Goal: Book appointment/travel/reservation

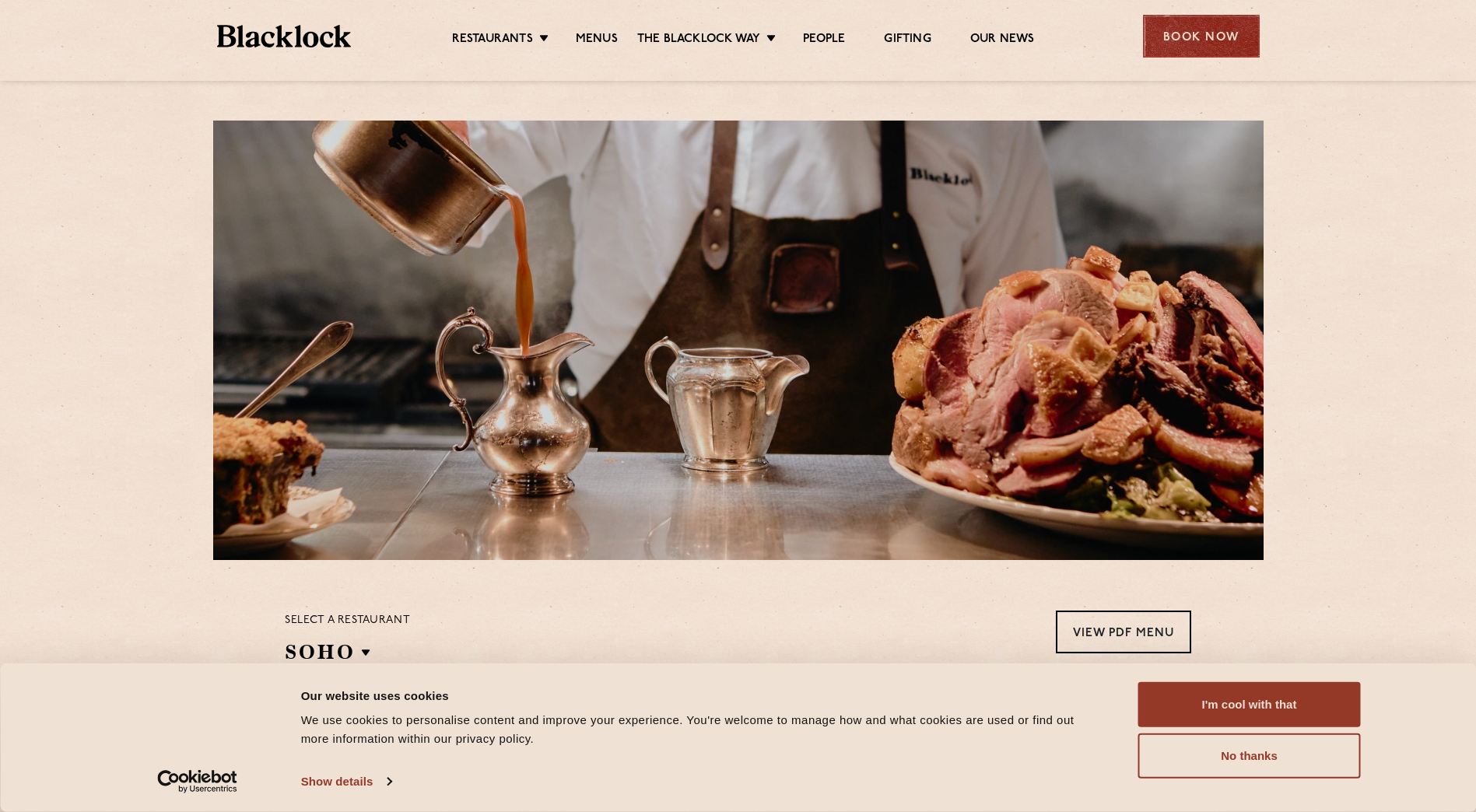
click at [1153, 36] on div "Book Now" at bounding box center [1202, 36] width 117 height 42
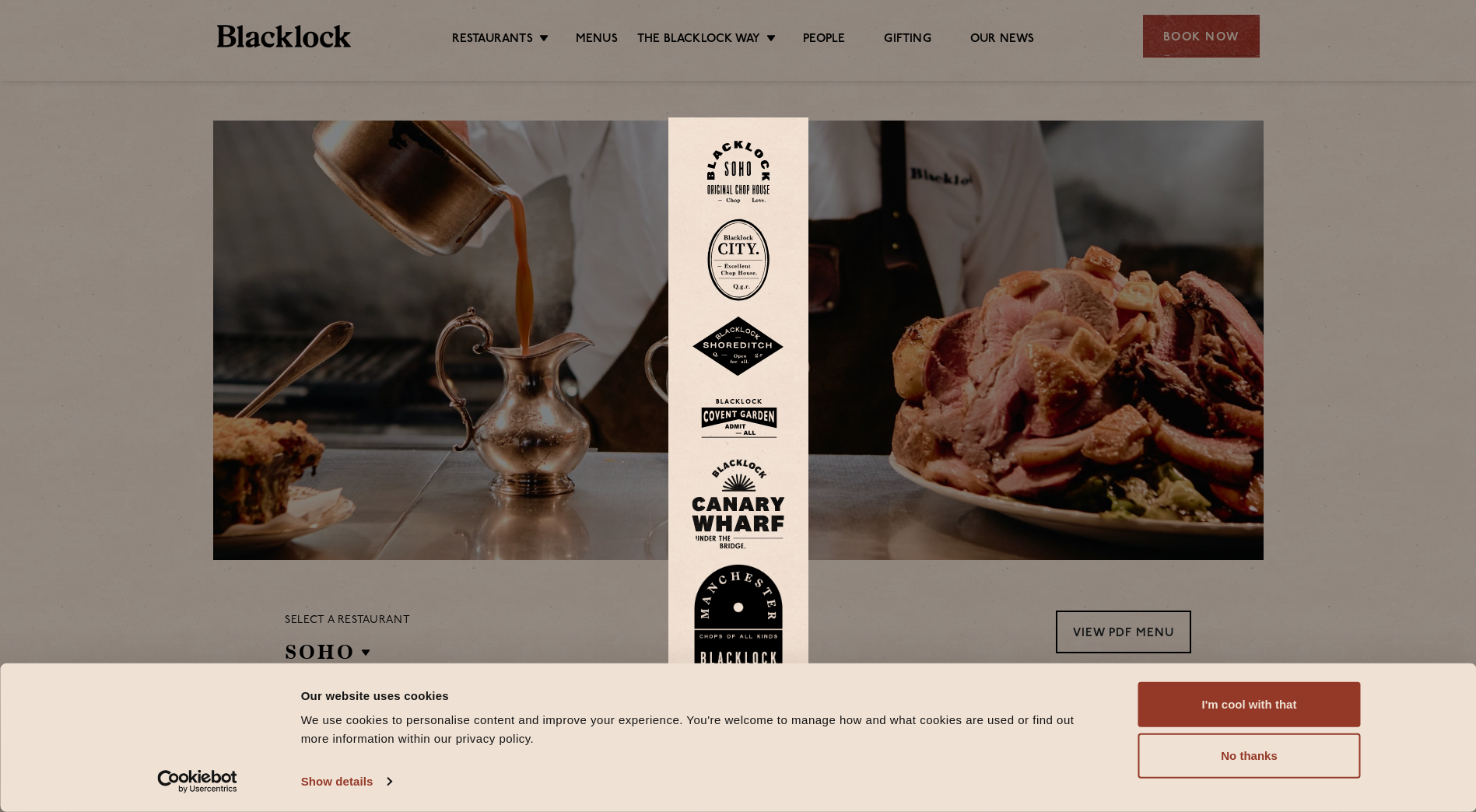
click at [750, 169] on img at bounding box center [738, 172] width 62 height 63
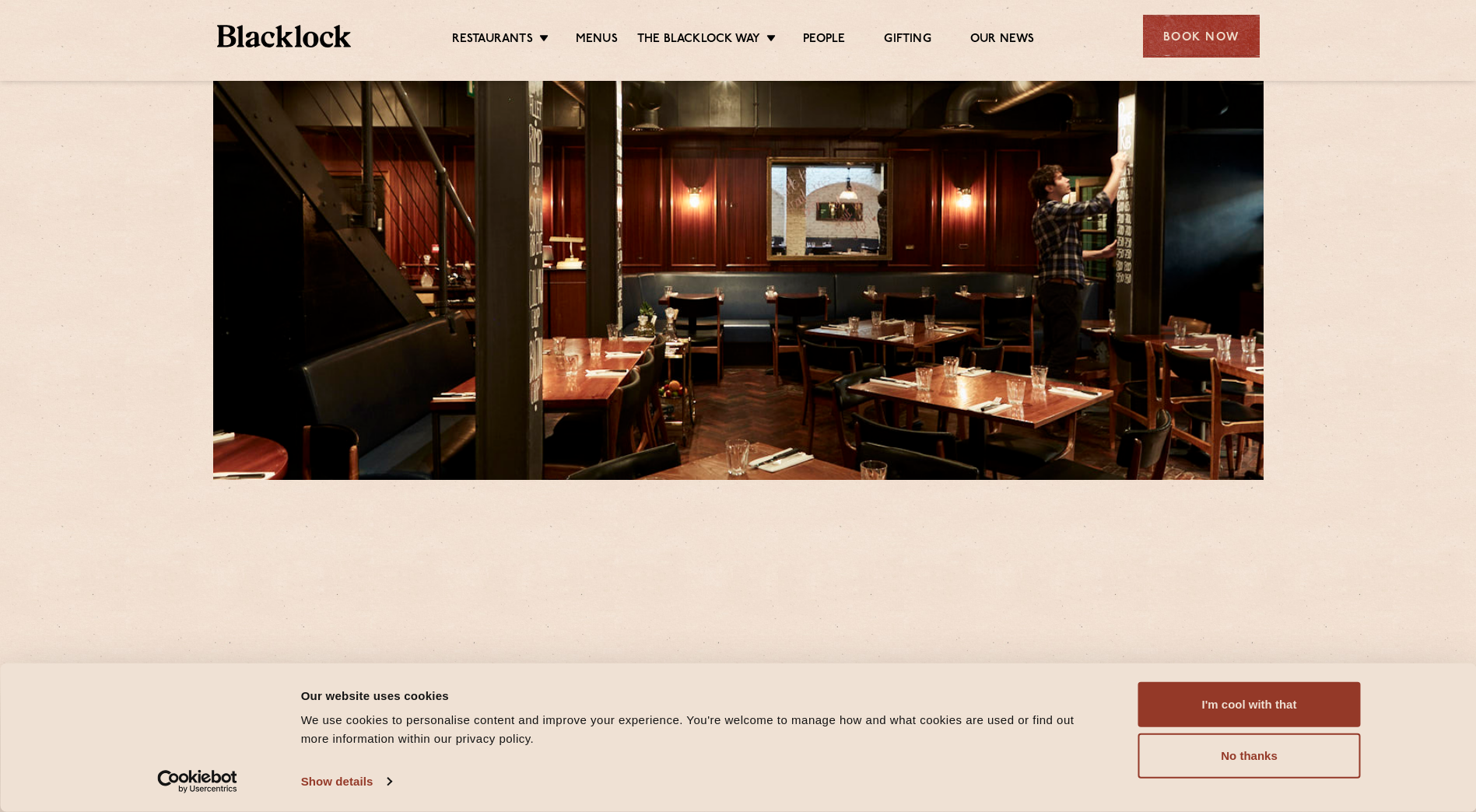
scroll to position [155, 0]
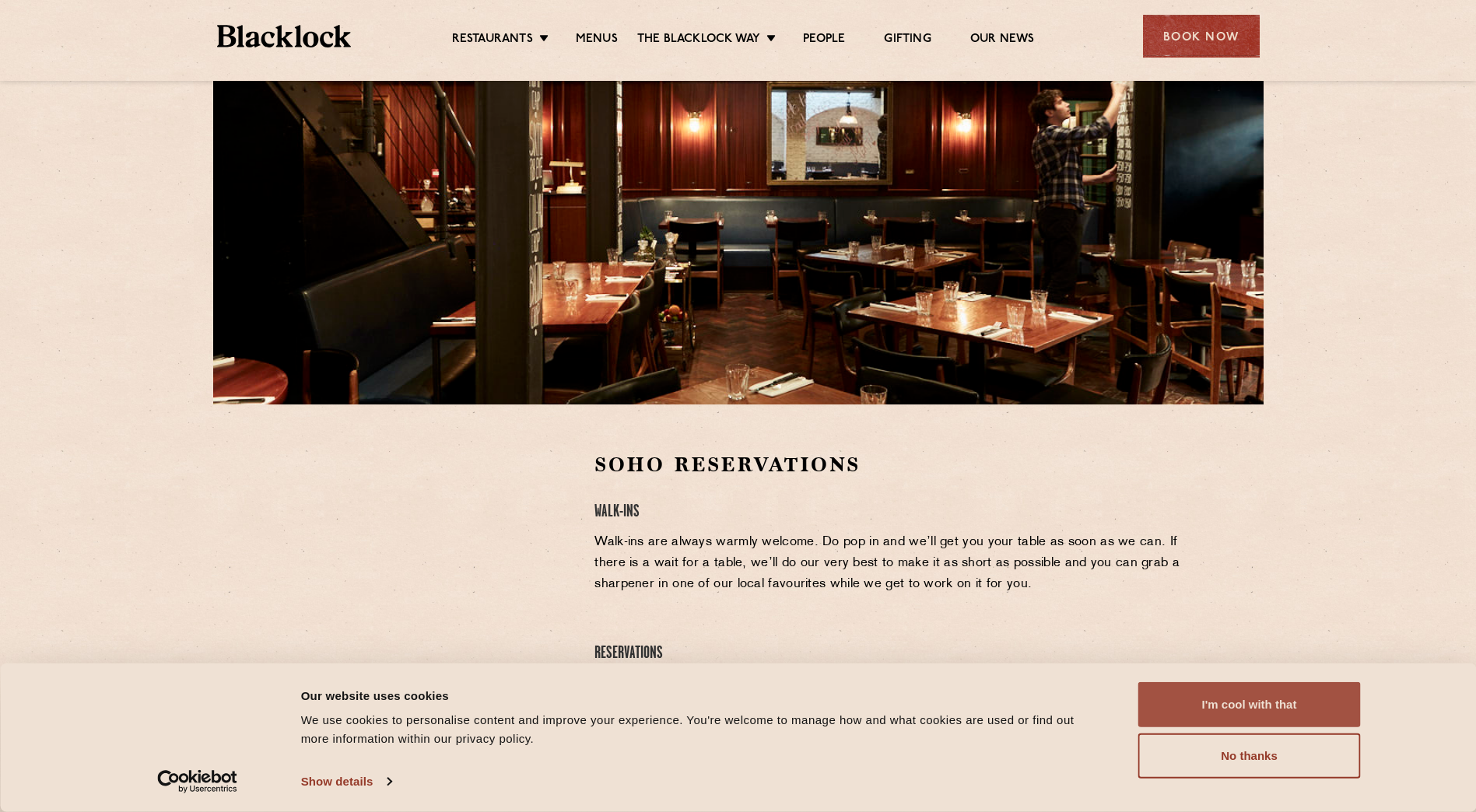
click at [1201, 690] on button "I'm cool with that" at bounding box center [1249, 704] width 222 height 45
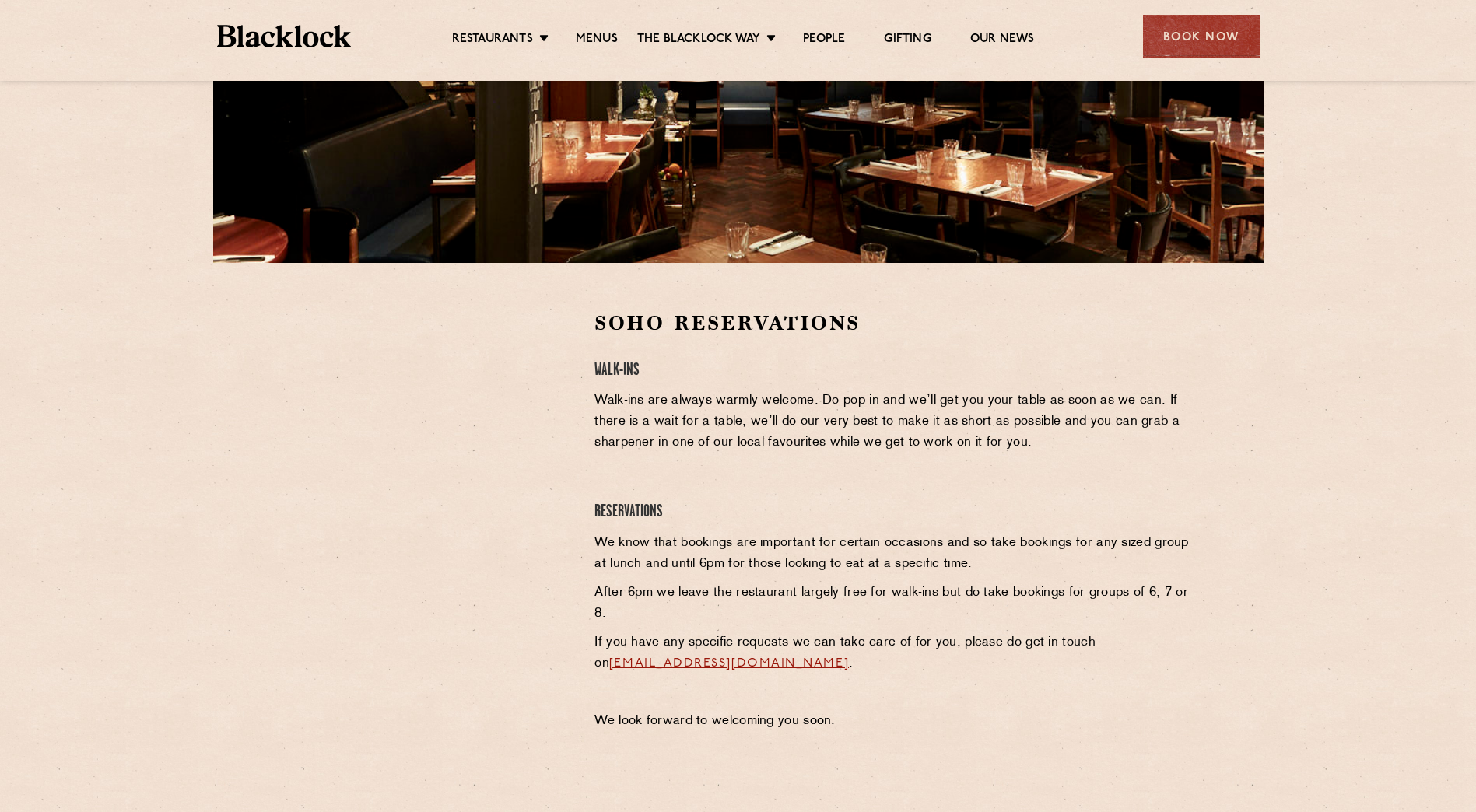
scroll to position [311, 0]
